Goal: Task Accomplishment & Management: Complete application form

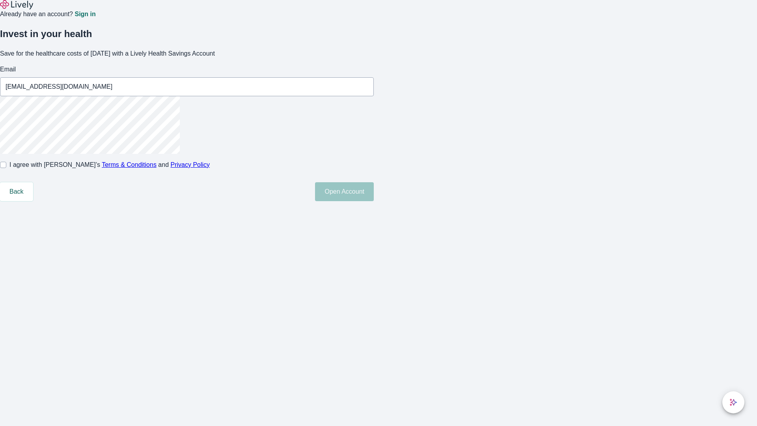
click at [6, 168] on input "I agree with Lively’s Terms & Conditions and Privacy Policy" at bounding box center [3, 165] width 6 height 6
checkbox input "true"
click at [374, 201] on button "Open Account" at bounding box center [344, 191] width 59 height 19
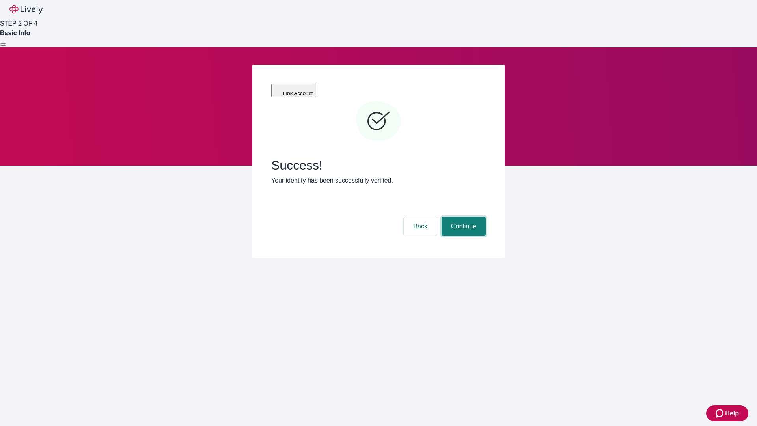
click at [462, 217] on button "Continue" at bounding box center [463, 226] width 44 height 19
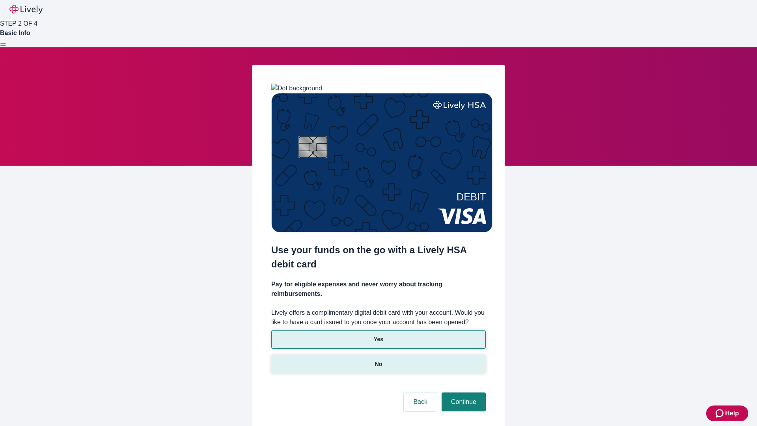
click at [378, 360] on p "No" at bounding box center [378, 364] width 7 height 8
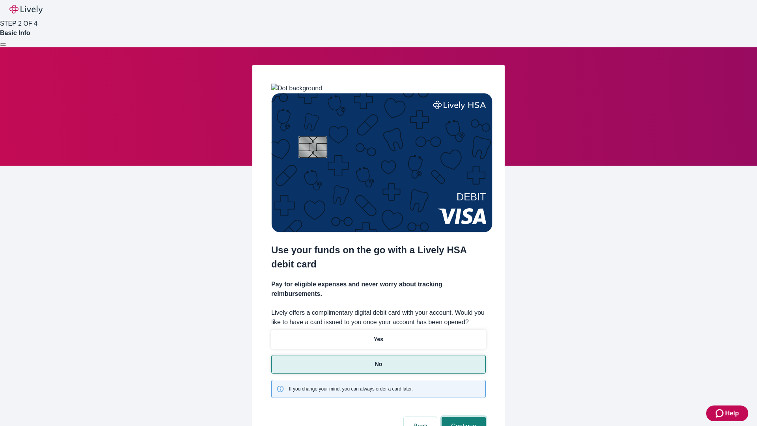
click at [462, 417] on button "Continue" at bounding box center [463, 426] width 44 height 19
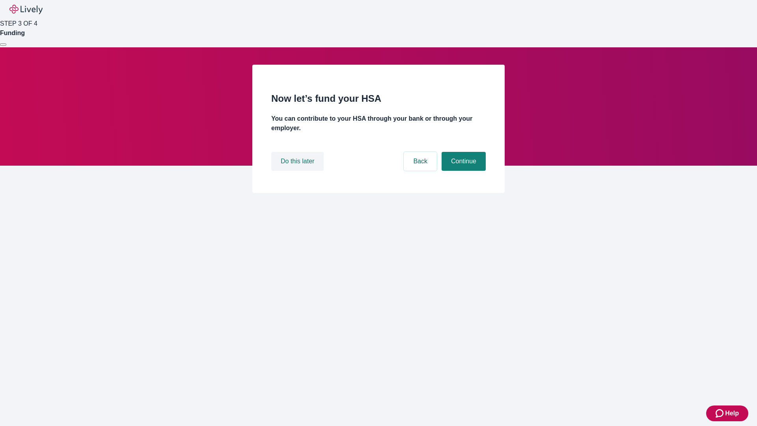
click at [298, 171] on button "Do this later" at bounding box center [297, 161] width 52 height 19
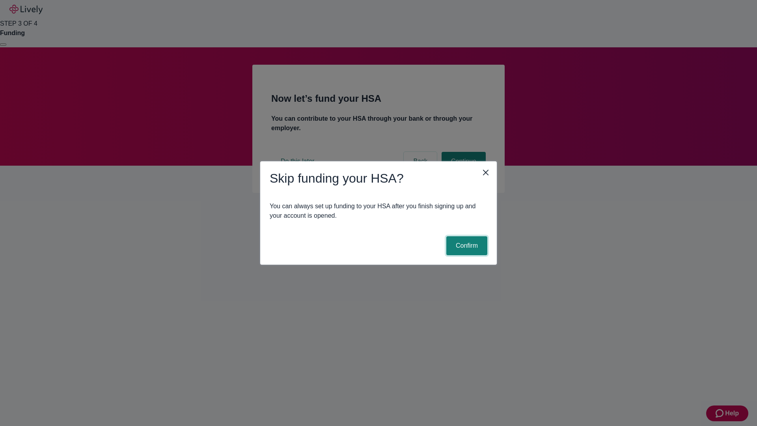
click at [466, 246] on button "Confirm" at bounding box center [466, 245] width 41 height 19
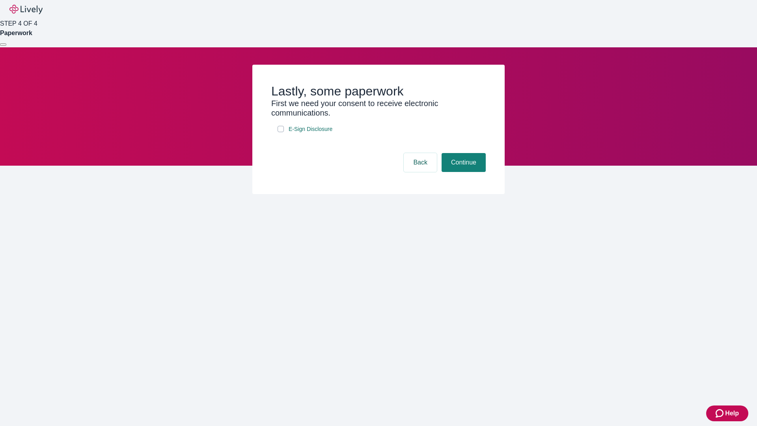
click at [281, 132] on input "E-Sign Disclosure" at bounding box center [281, 129] width 6 height 6
checkbox input "true"
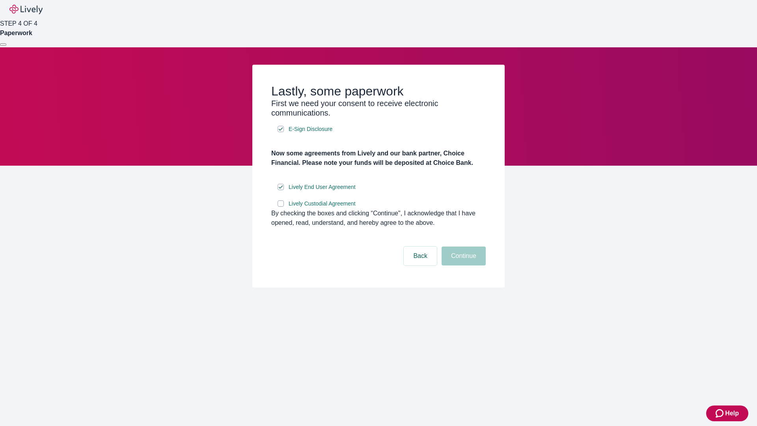
click at [281, 207] on input "Lively Custodial Agreement" at bounding box center [281, 203] width 6 height 6
checkbox input "true"
click at [462, 265] on button "Continue" at bounding box center [463, 255] width 44 height 19
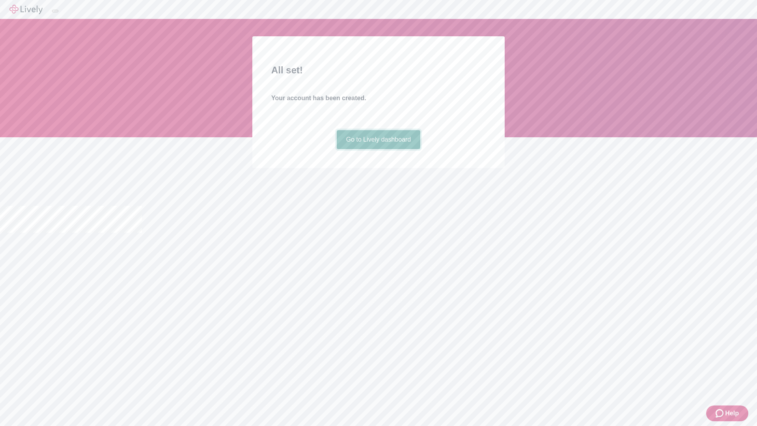
click at [378, 149] on link "Go to Lively dashboard" at bounding box center [379, 139] width 84 height 19
